Goal: Register for event/course

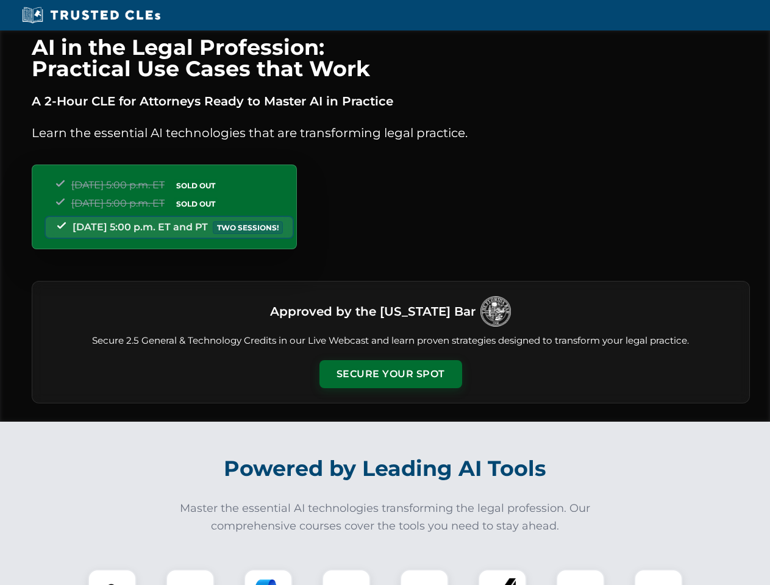
click at [390, 374] on button "Secure Your Spot" at bounding box center [390, 374] width 143 height 28
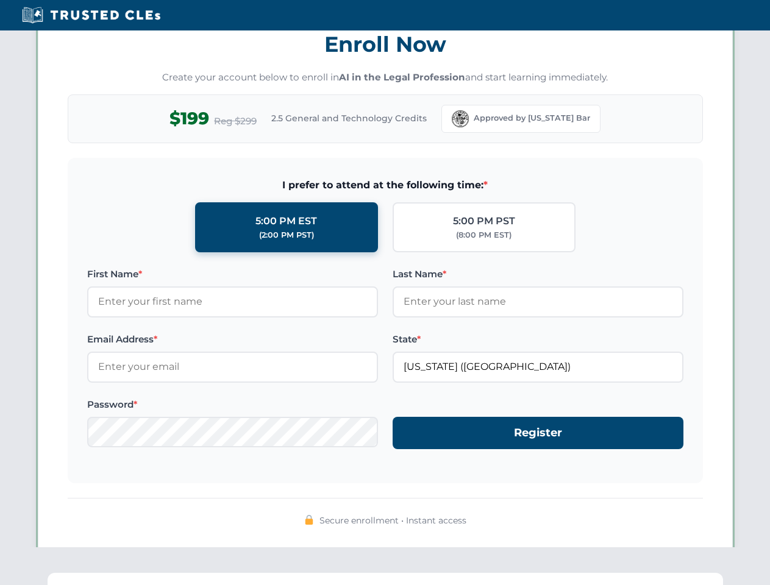
click at [190, 577] on div "AI in the Legal Profession: Practical Use Cases that Work A 2-Hour CLE for Atto…" at bounding box center [385, 399] width 770 height 2851
